Goal: Communication & Community: Answer question/provide support

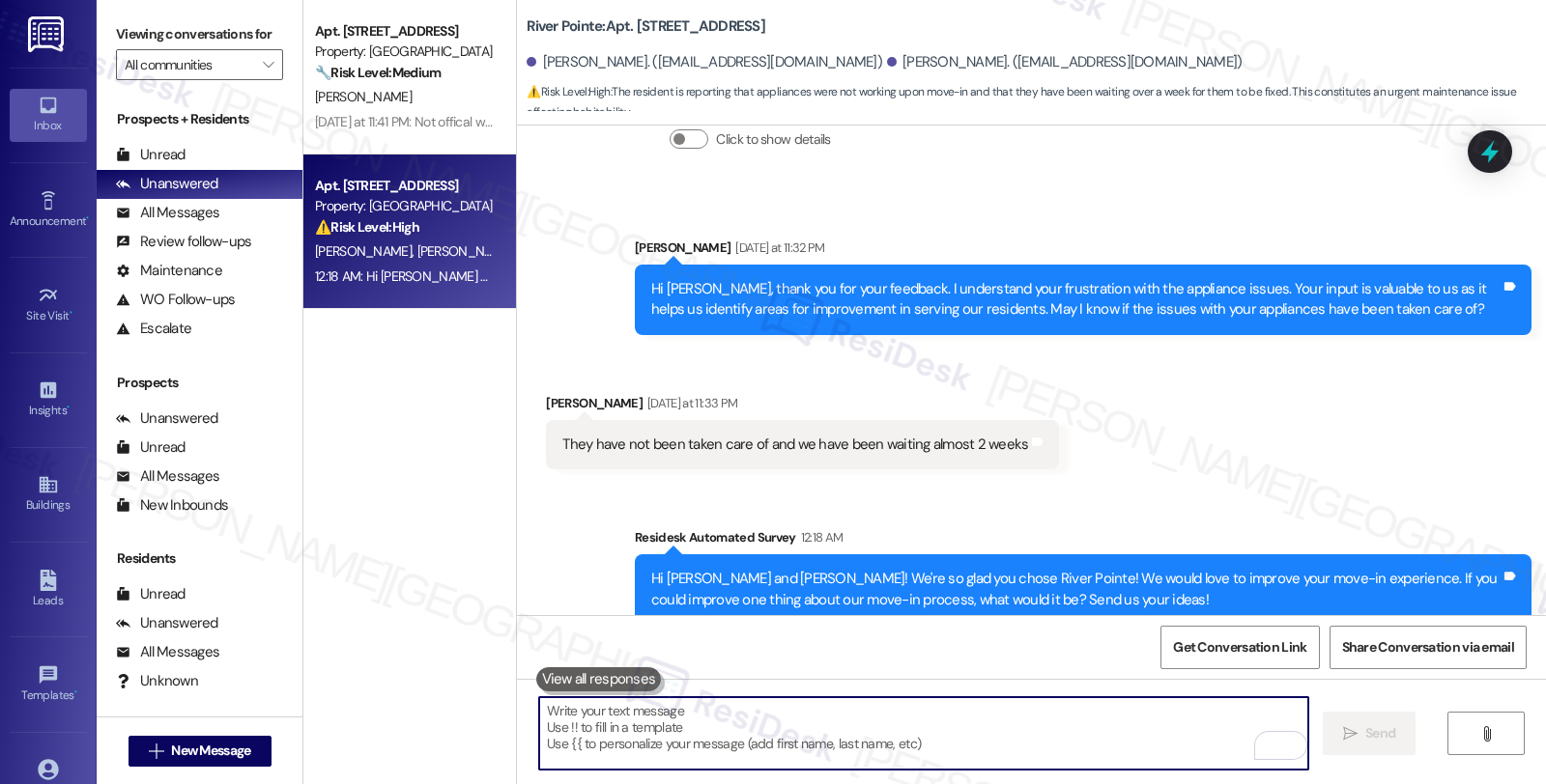
scroll to position [610, 0]
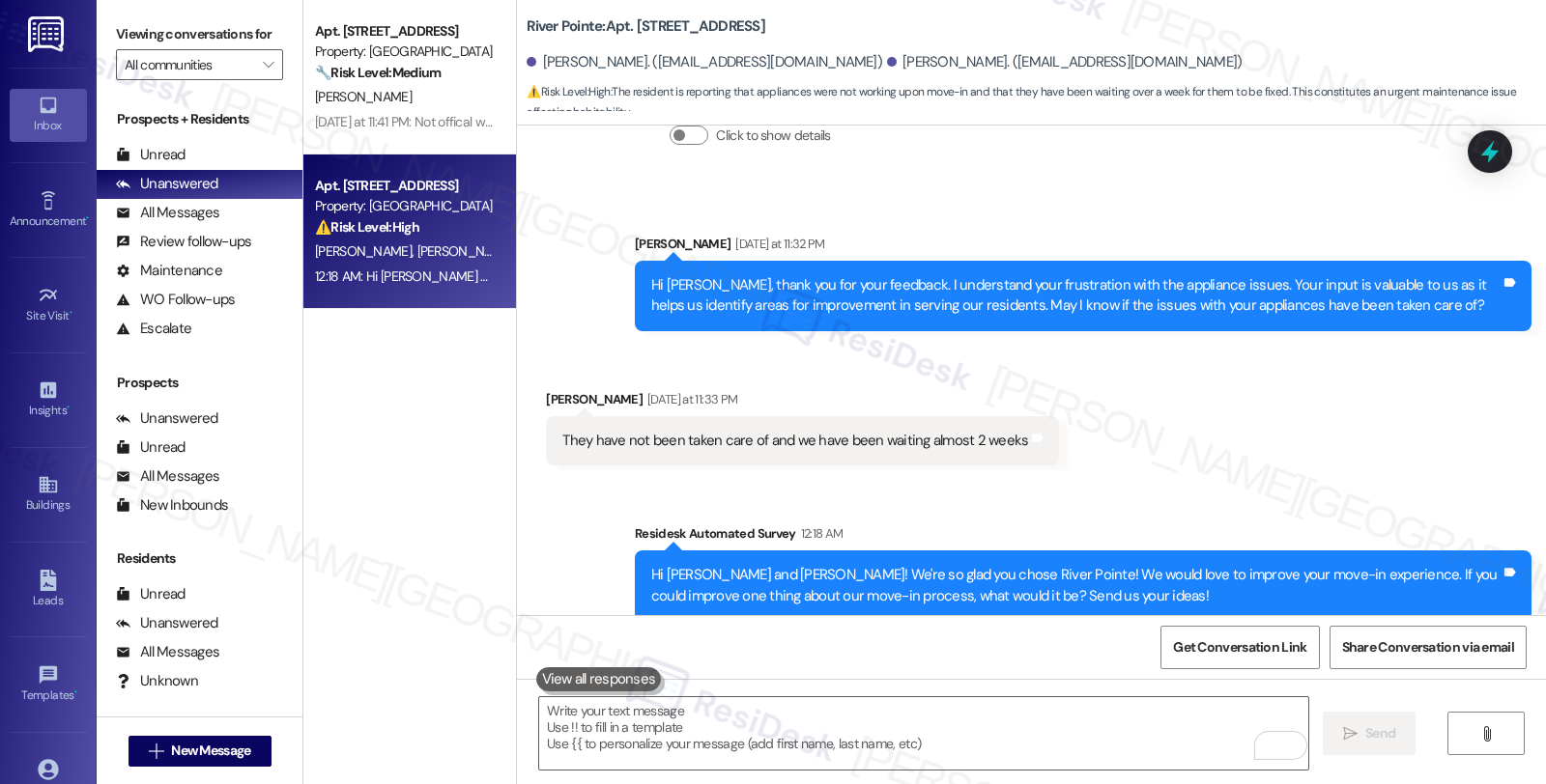
click at [546, 390] on div "[PERSON_NAME] [DATE] at 11:33 PM" at bounding box center [803, 403] width 513 height 27
copy div "Lauren"
click at [657, 747] on textarea "To enrich screen reader interactions, please activate Accessibility in Grammarl…" at bounding box center [924, 733] width 770 height 72
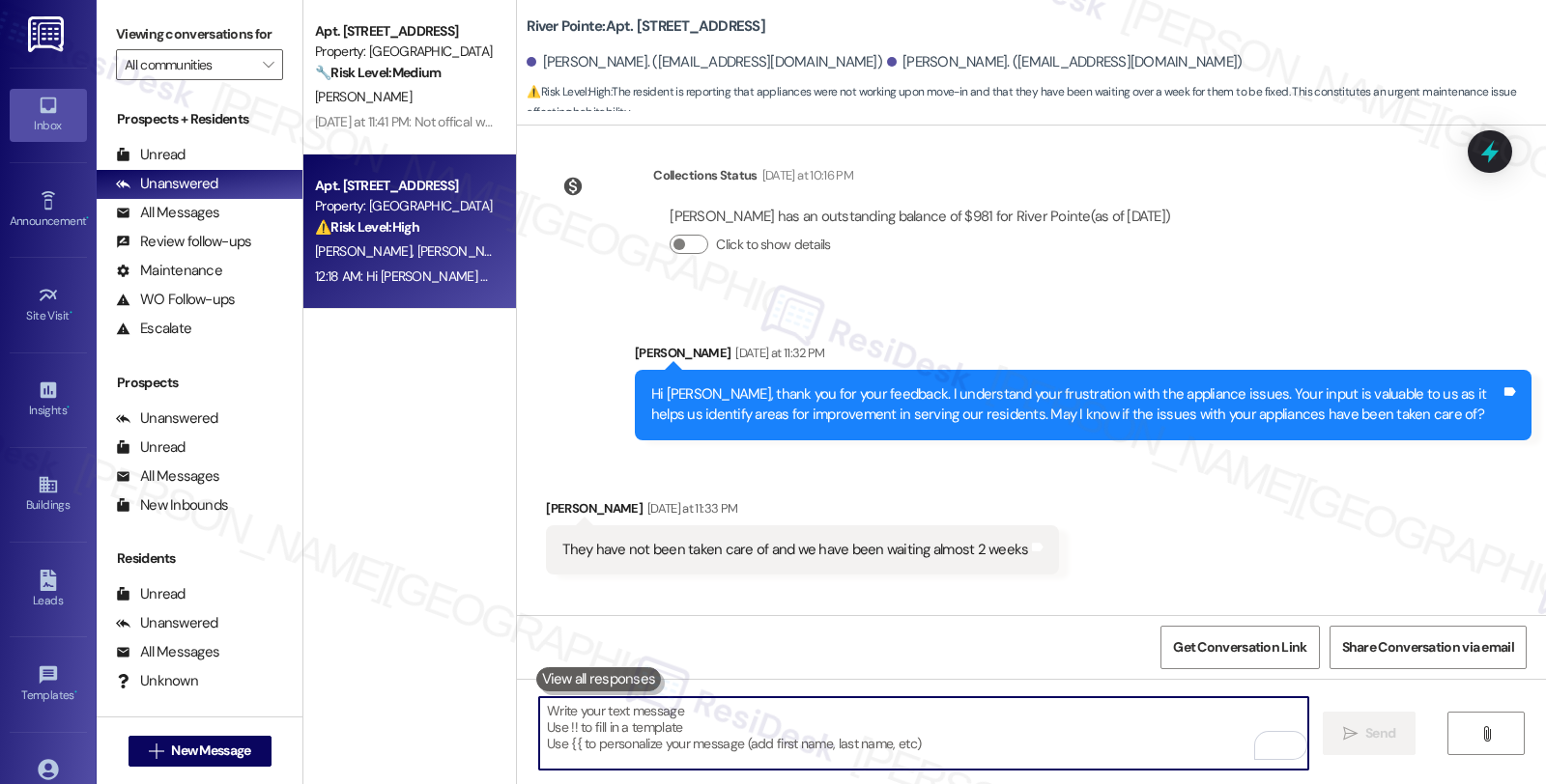
scroll to position [287, 0]
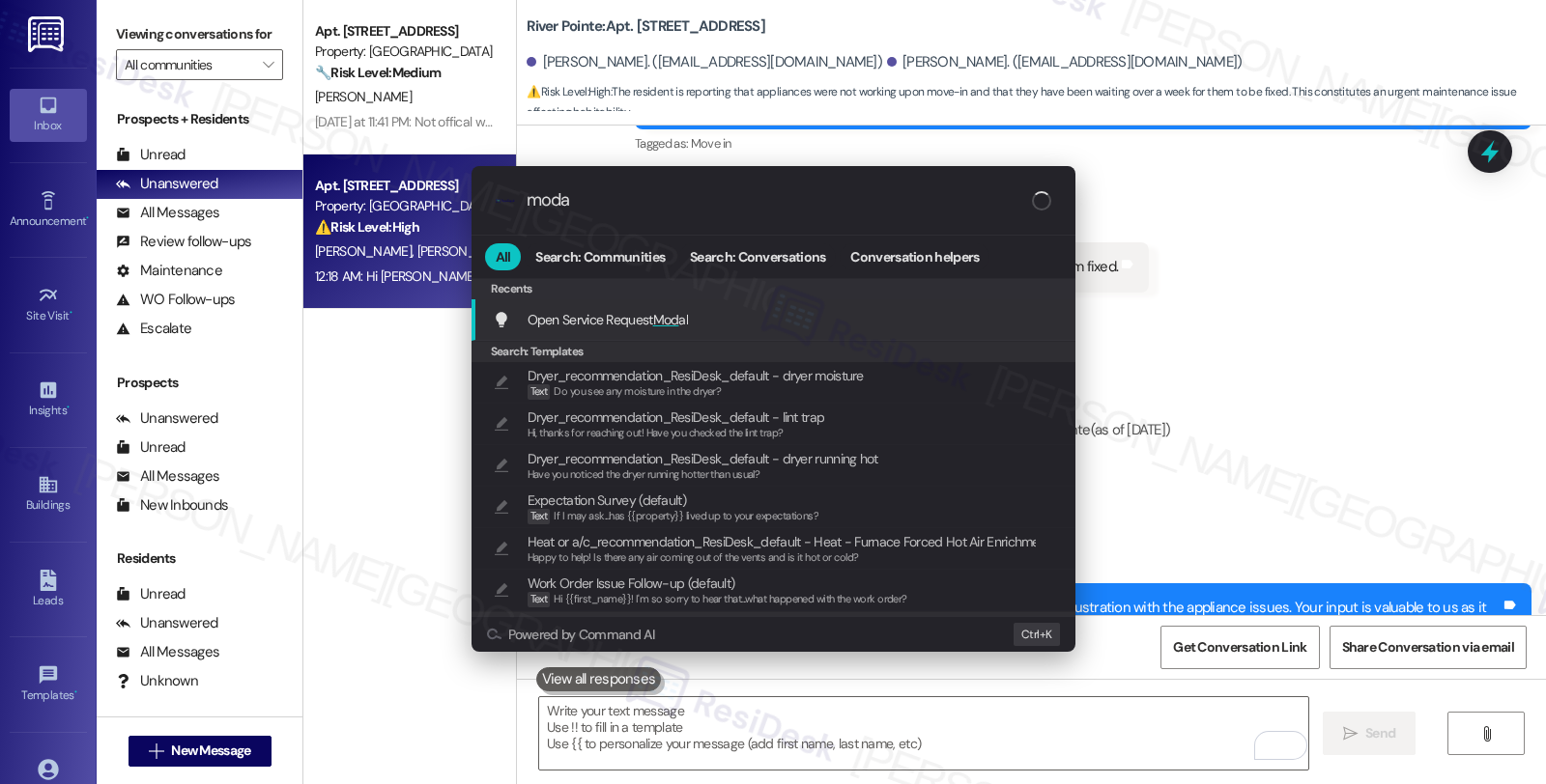
type input "modal"
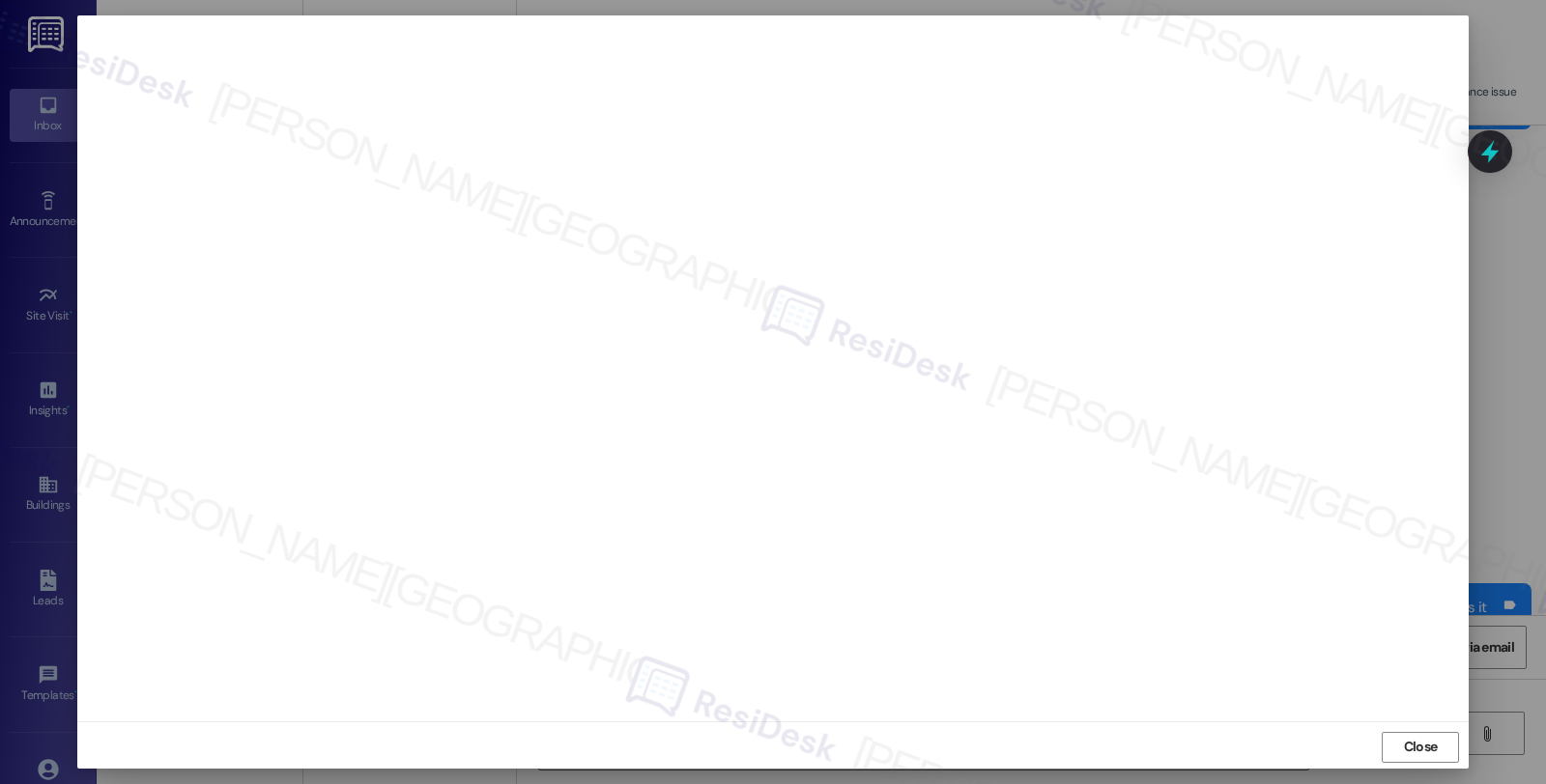
scroll to position [3, 0]
click at [1412, 732] on span "Close" at bounding box center [1421, 745] width 41 height 29
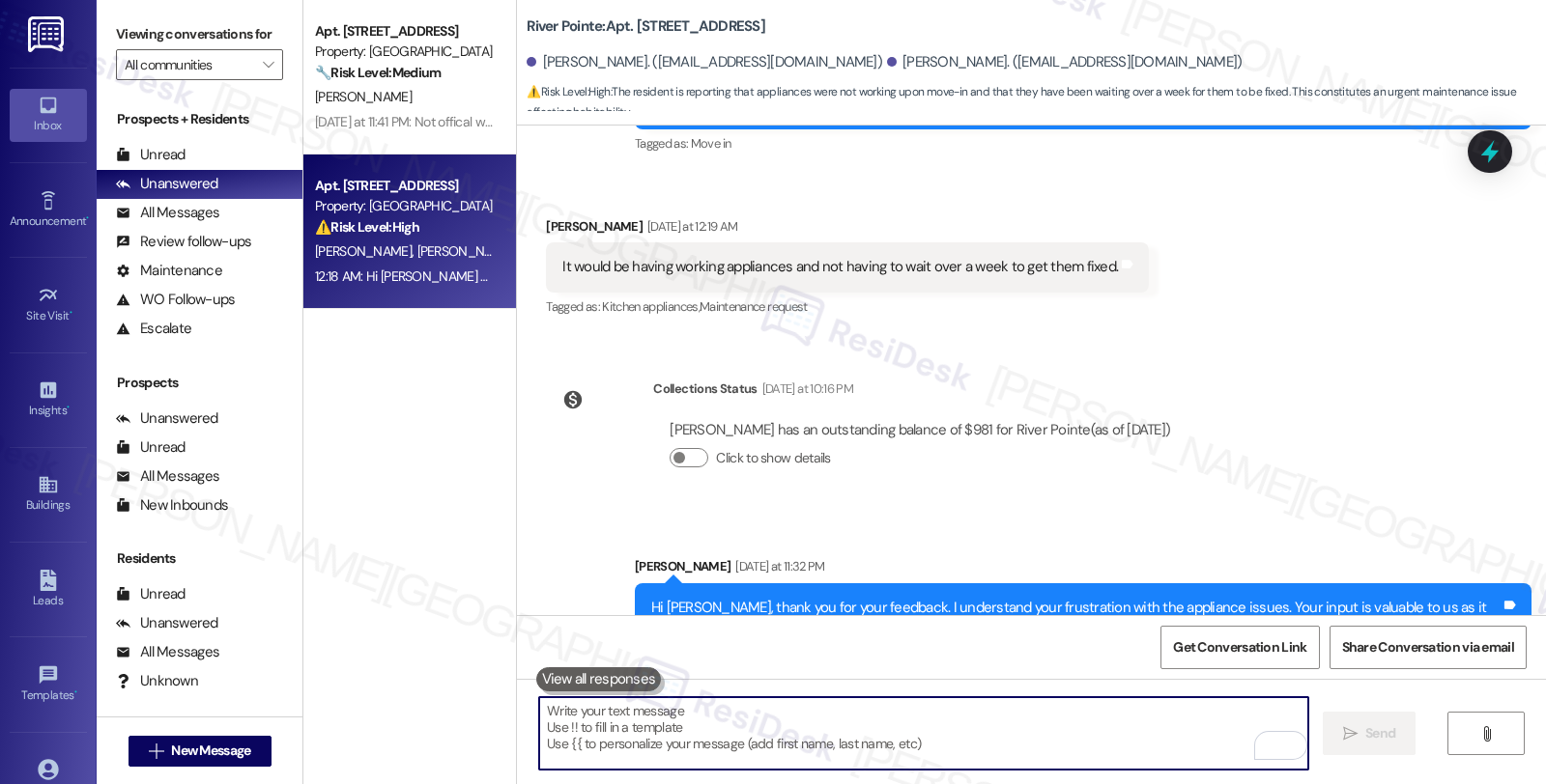
click at [785, 715] on textarea "To enrich screen reader interactions, please activate Accessibility in Grammarl…" at bounding box center [924, 733] width 770 height 72
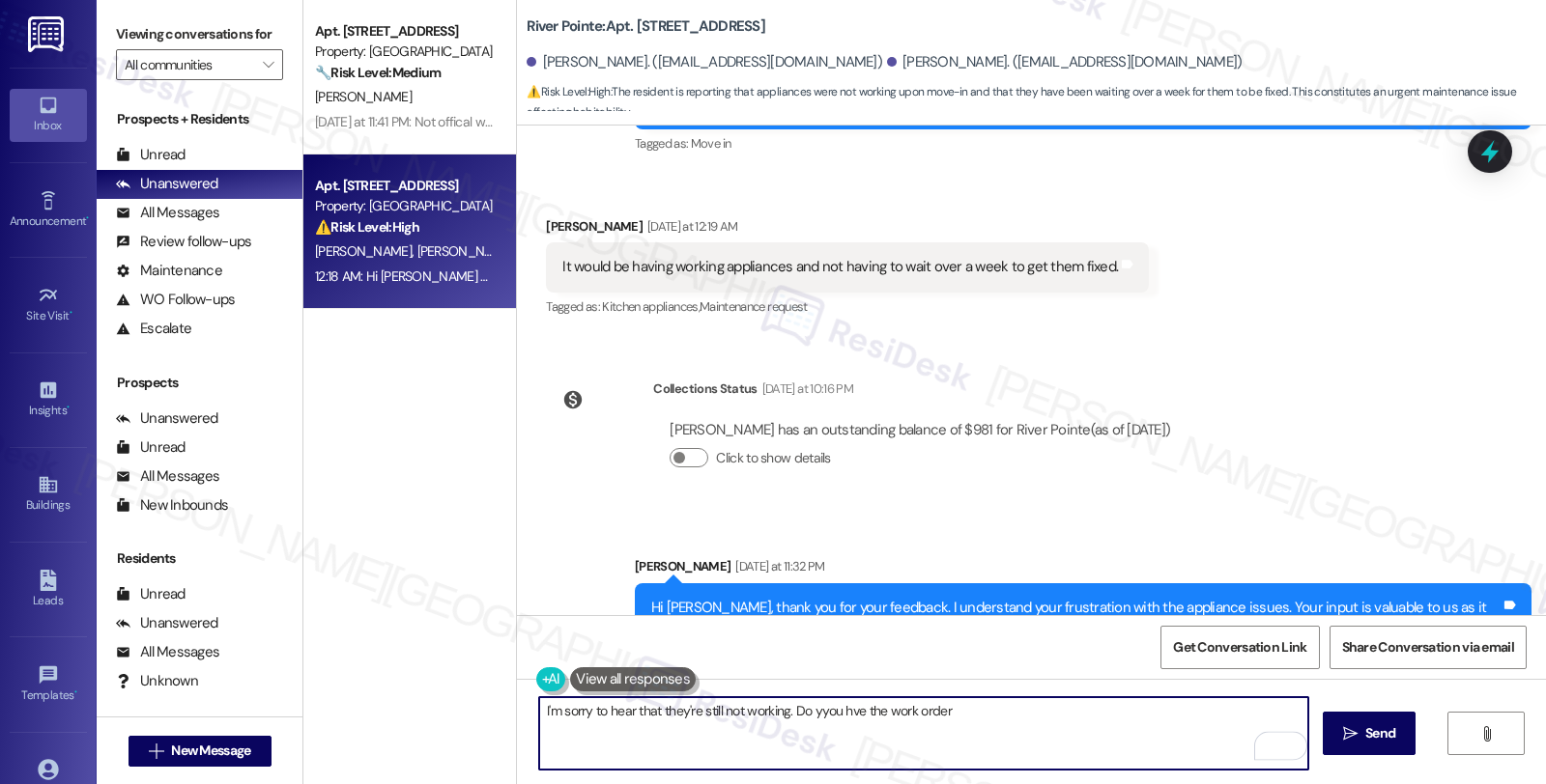
click at [802, 710] on textarea "I'm sorry to hear that they're still not working. Do yyou hve the work order" at bounding box center [924, 733] width 770 height 72
click at [1229, 716] on textarea "I'm sorry to hear that they're still not working. Do you have open work orders?…" at bounding box center [924, 733] width 770 height 72
type textarea "I'm sorry to hear that they're still not working. Do you have open work orders?…"
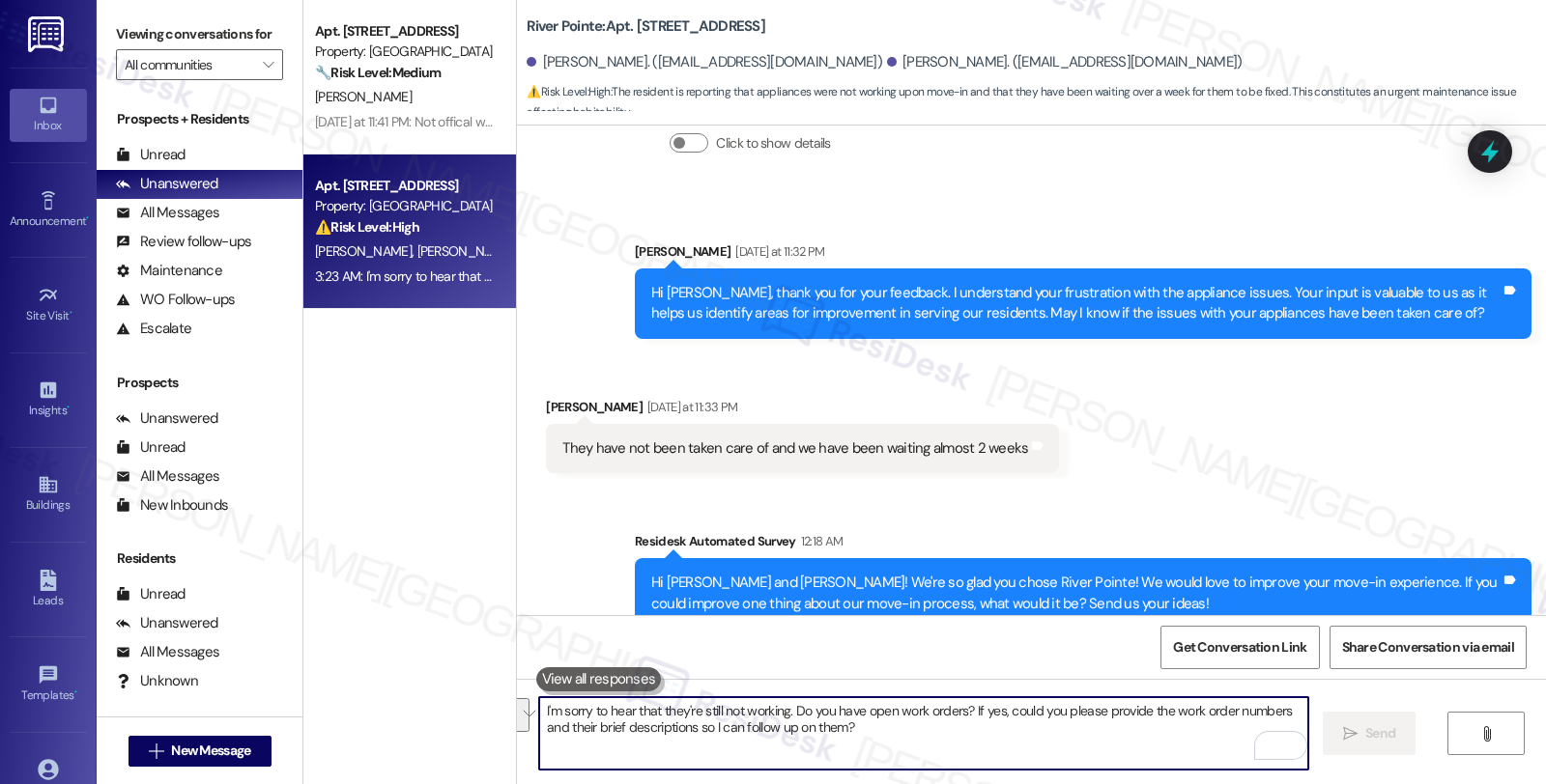
scroll to position [764, 0]
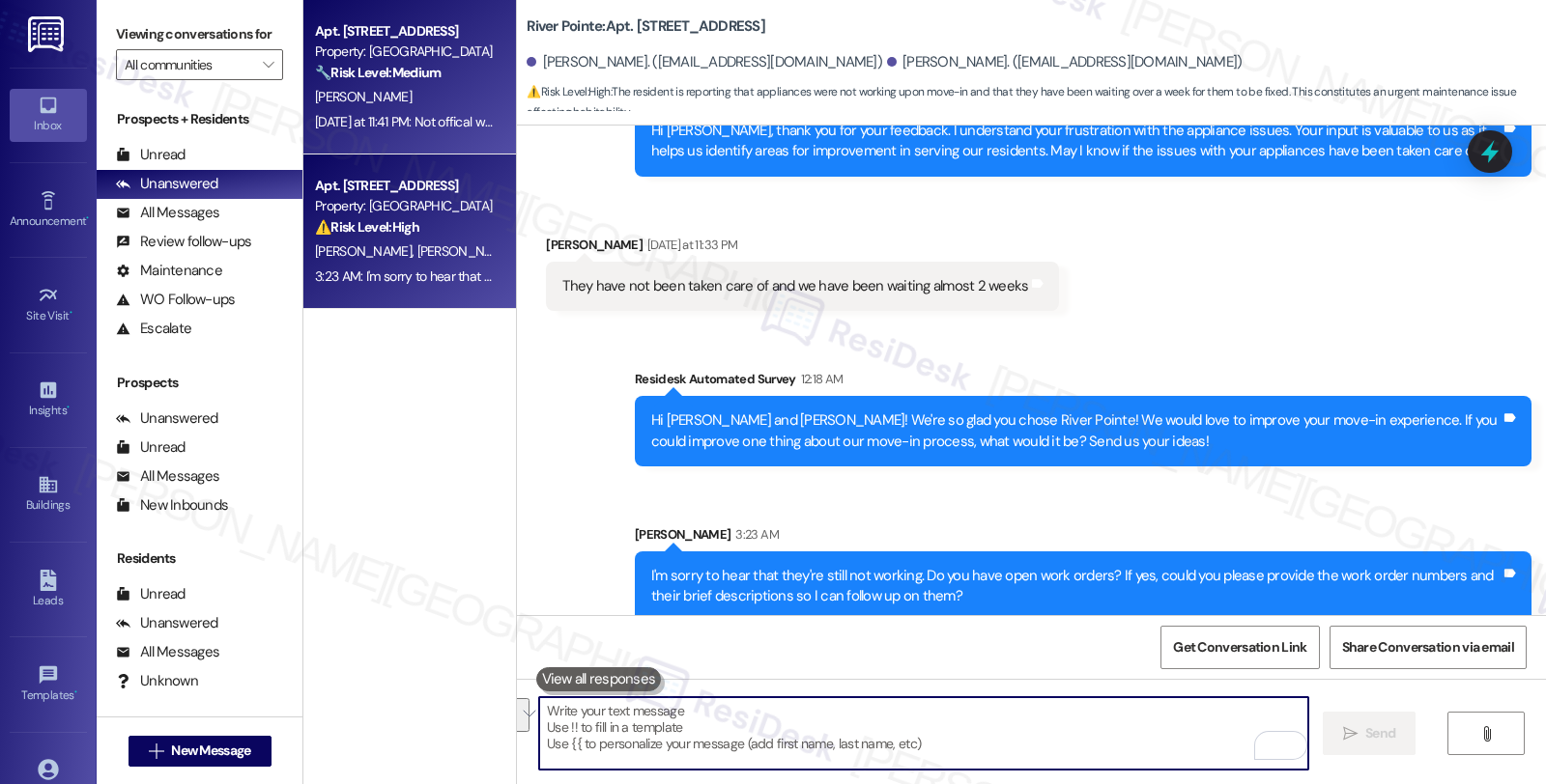
click at [446, 87] on div "[PERSON_NAME]" at bounding box center [404, 97] width 183 height 24
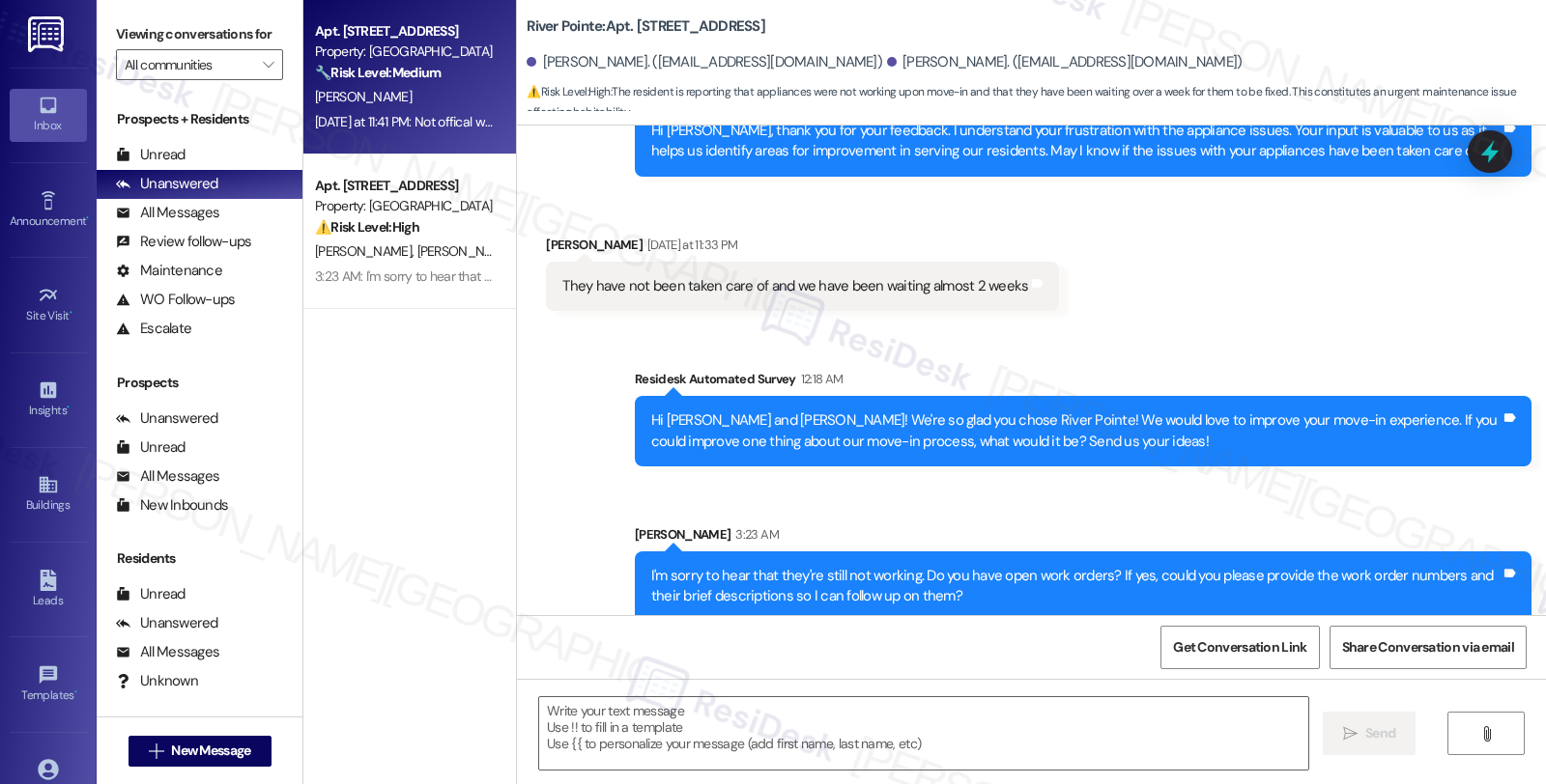
type textarea "Fetching suggested responses. Please feel free to read through the conversation…"
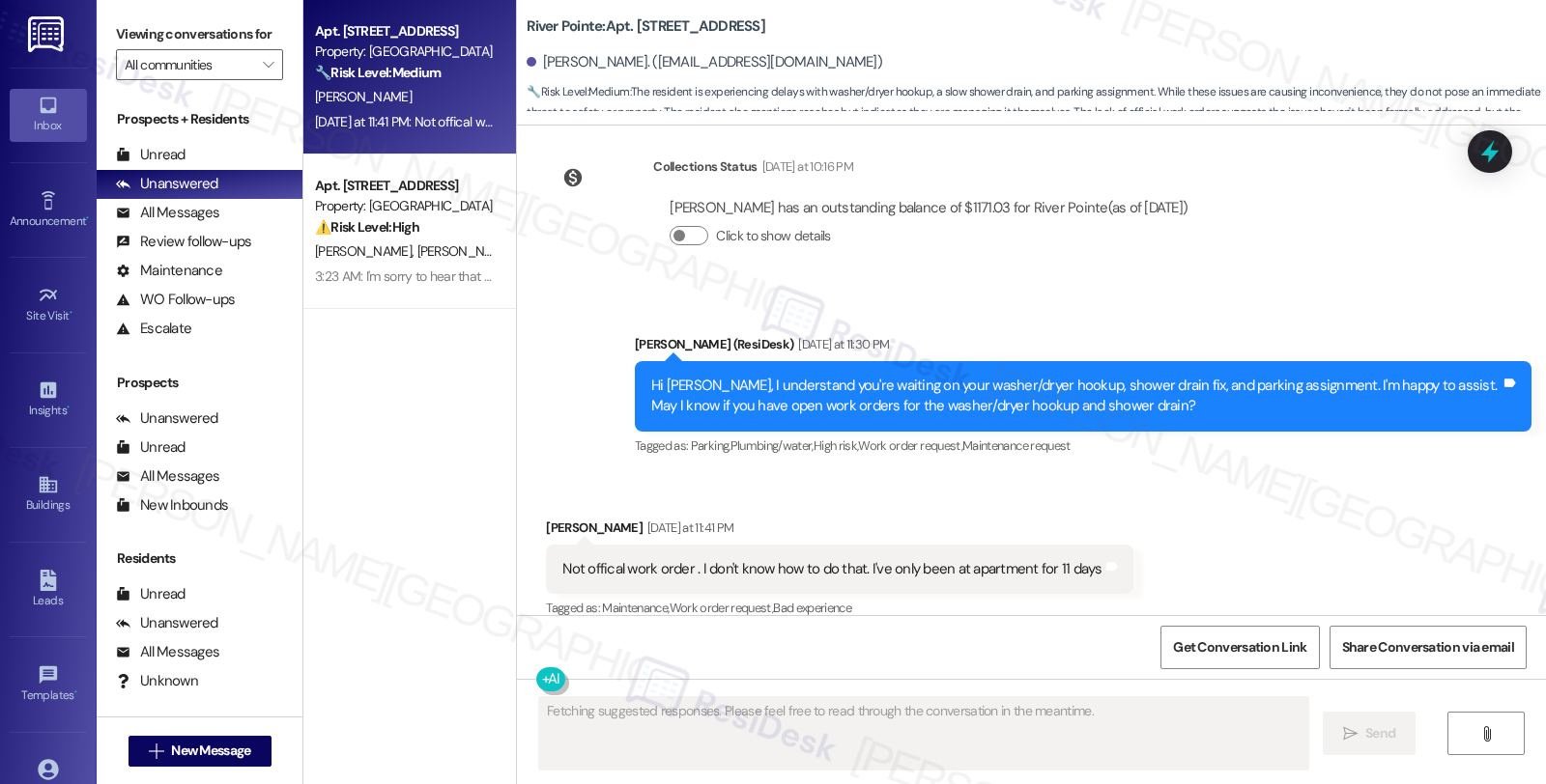
scroll to position [2005, 0]
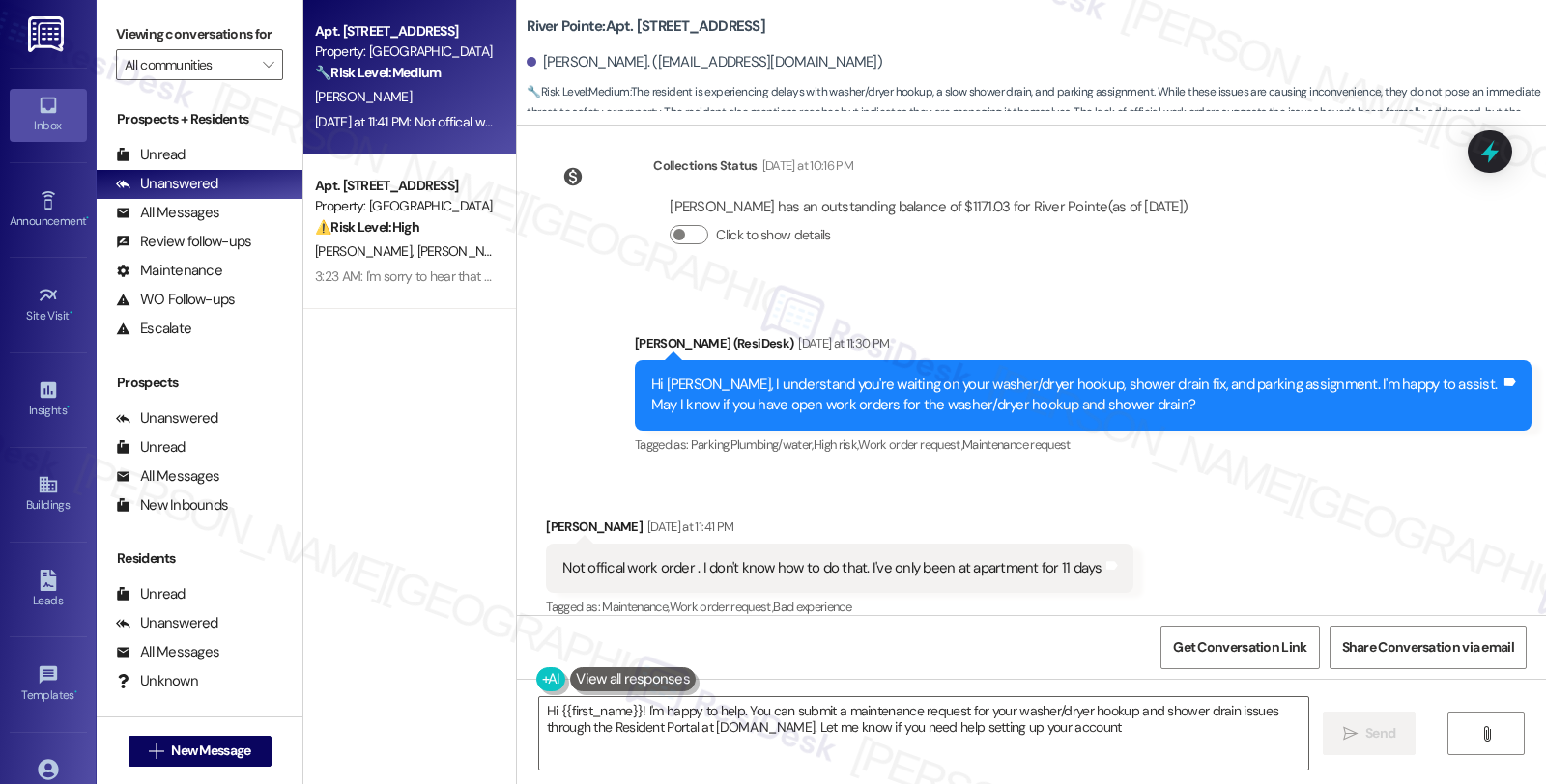
type textarea "Hi {{first_name}}! I'm happy to help. You can submit a maintenance request for …"
